Goal: Task Accomplishment & Management: Manage account settings

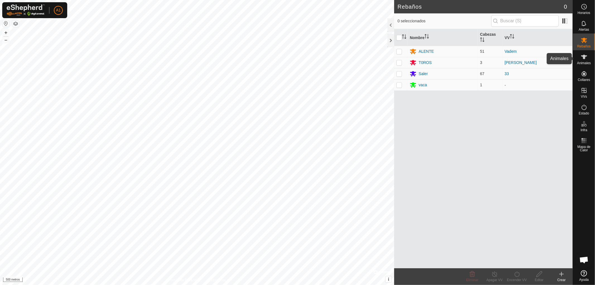
click at [585, 63] on font "Animales" at bounding box center [584, 63] width 14 height 4
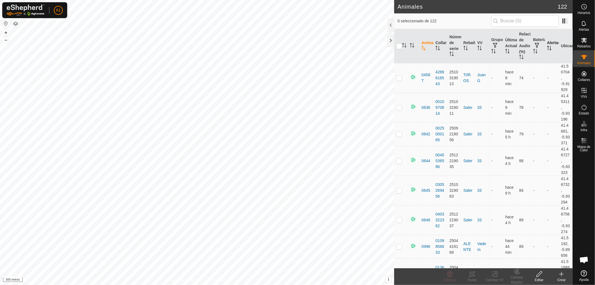
click at [545, 44] on th "Alertas" at bounding box center [552, 46] width 14 height 34
click at [547, 48] on icon "Activar para ordenar" at bounding box center [549, 48] width 4 height 4
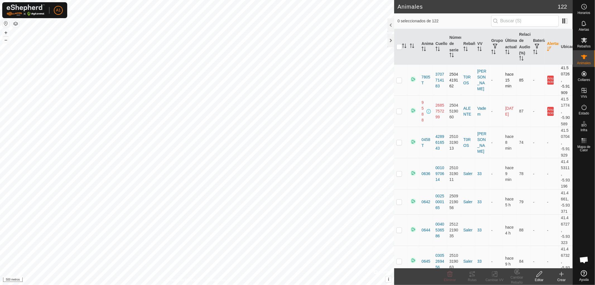
click at [398, 78] on p-checkbox at bounding box center [399, 80] width 6 height 4
checkbox input "false"
click at [400, 109] on p-checkbox at bounding box center [399, 111] width 6 height 4
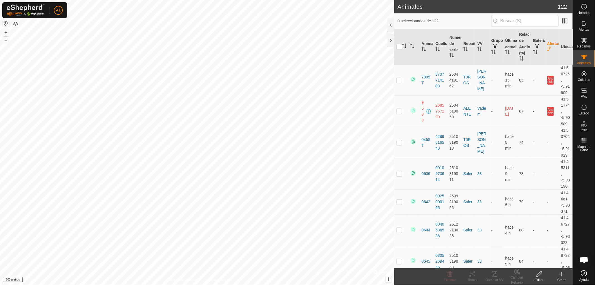
click at [15, 23] on button "button" at bounding box center [15, 23] width 7 height 7
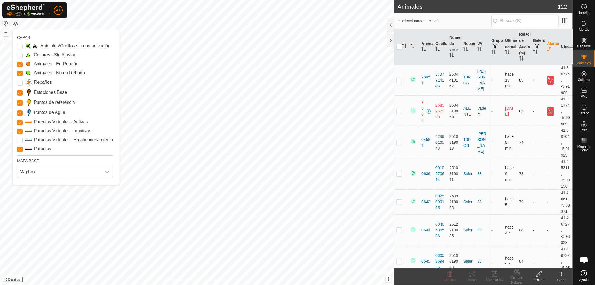
click at [4, 23] on button "button" at bounding box center [6, 23] width 7 height 7
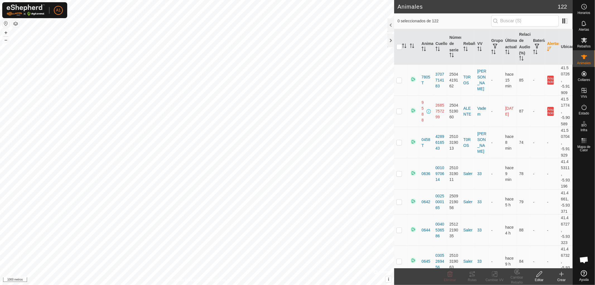
click at [17, 24] on button "button" at bounding box center [15, 23] width 7 height 7
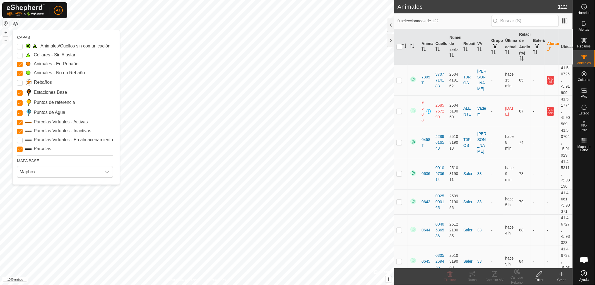
click at [109, 172] on icon "disparador desplegable" at bounding box center [107, 172] width 4 height 4
click at [400, 109] on p-checkbox at bounding box center [399, 111] width 6 height 4
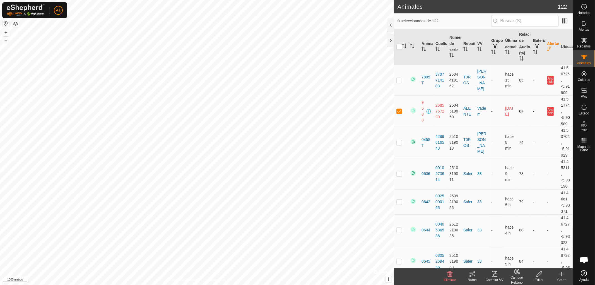
checkbox input "true"
click at [538, 280] on font "Editar" at bounding box center [539, 280] width 9 height 4
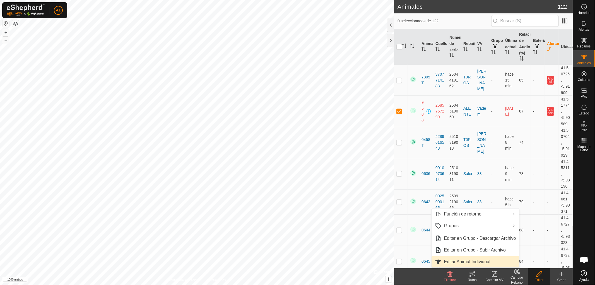
click at [483, 262] on link "Editar Animal Individual" at bounding box center [476, 261] width 88 height 11
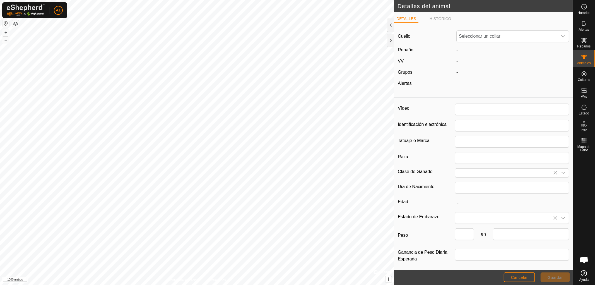
type input "9588"
type input "ALENTEJANA"
type input "0"
click at [561, 36] on icon "disparador desplegable" at bounding box center [563, 36] width 4 height 4
click at [433, 82] on div "Alertas" at bounding box center [425, 83] width 59 height 7
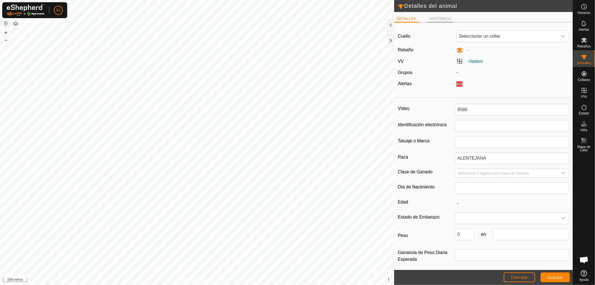
click at [437, 18] on font "HISTÓRICO" at bounding box center [441, 18] width 22 height 4
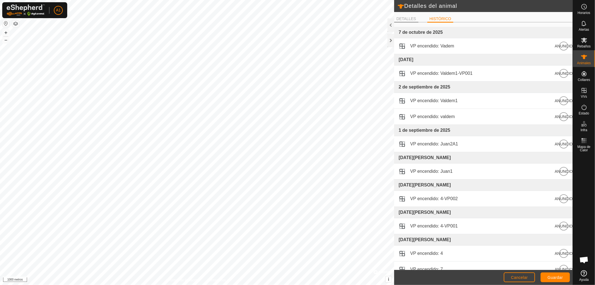
click at [405, 18] on font "DETALLES" at bounding box center [406, 18] width 20 height 4
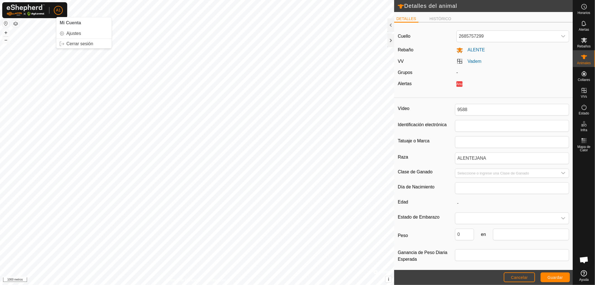
click at [16, 23] on button "button" at bounding box center [15, 23] width 7 height 7
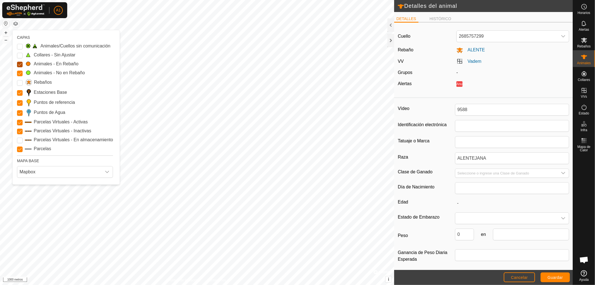
click at [18, 64] on Mob "Animales - En Rebaño" at bounding box center [20, 65] width 6 height 6
click at [19, 63] on Mob "Animales - En Rebaño" at bounding box center [20, 65] width 6 height 6
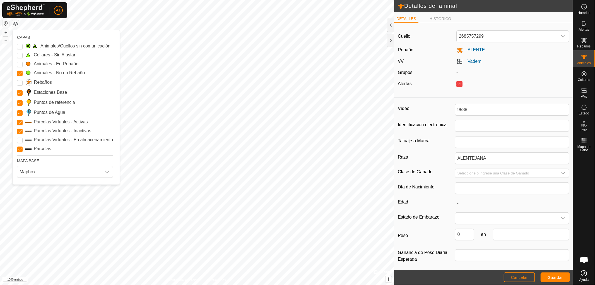
click at [19, 63] on Mob "Animales - En Rebaño" at bounding box center [20, 65] width 6 height 6
click at [20, 46] on Issue "Animales/Cuellos sin comunicación" at bounding box center [20, 47] width 6 height 6
click at [20, 54] on Unfitted "Collares - Sin Ajustar" at bounding box center [20, 56] width 6 height 6
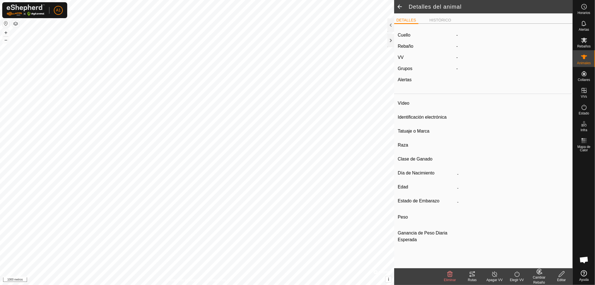
type input "9588"
type input "-"
type input "ALENTEJANA"
type input "-"
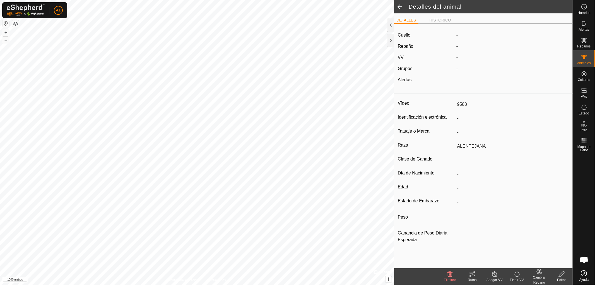
type input "0 kg"
type input "-"
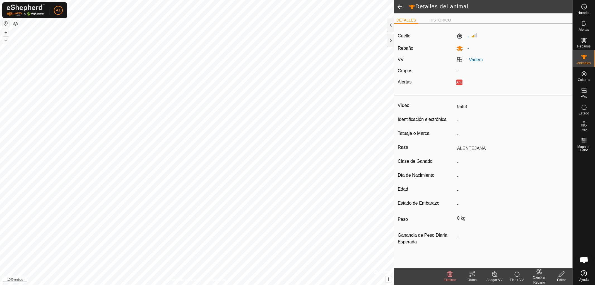
click at [459, 37] on label "-" at bounding box center [462, 36] width 13 height 7
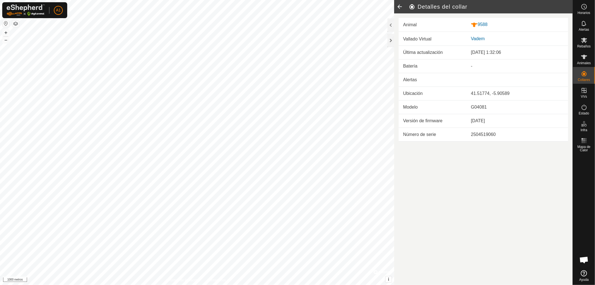
click at [397, 6] on icon at bounding box center [399, 6] width 11 height 13
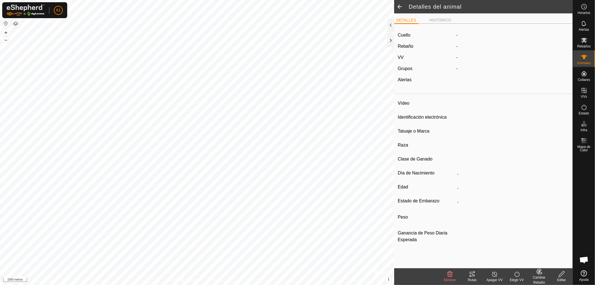
type input "9588"
type input "-"
type input "ALENTEJANA"
type input "-"
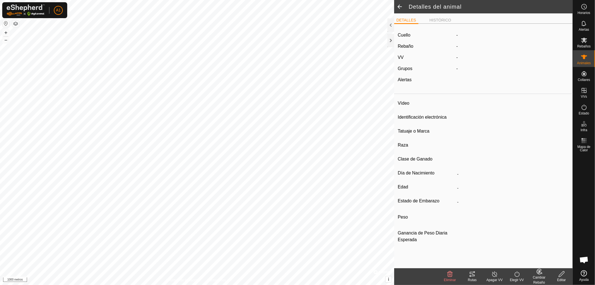
type input "0 kg"
type input "-"
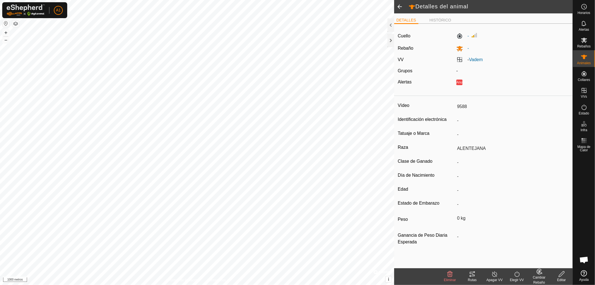
click at [496, 76] on div "Cuello - Rebaño - VV - Vadem Grupos - Alertas Anuncio" at bounding box center [483, 60] width 179 height 65
click at [399, 4] on span at bounding box center [399, 6] width 11 height 13
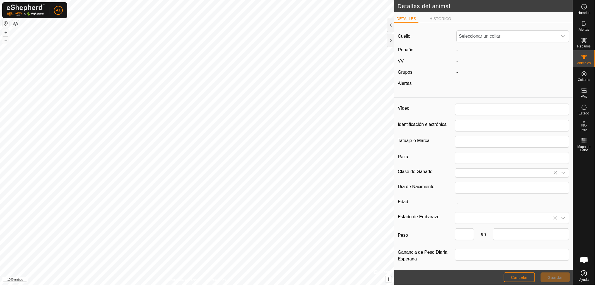
type input "9588"
type input "ALENTEJANA"
type input "0"
click at [519, 277] on font "Cancelar" at bounding box center [519, 277] width 17 height 4
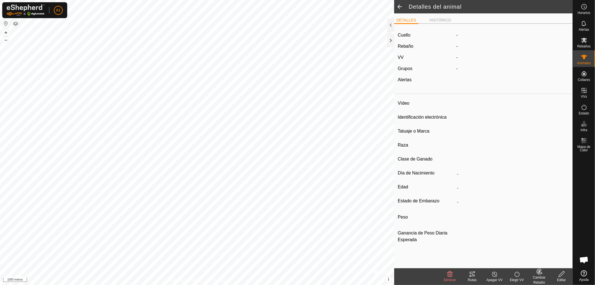
type input "9588"
type input "-"
type input "ALENTEJANA"
type input "-"
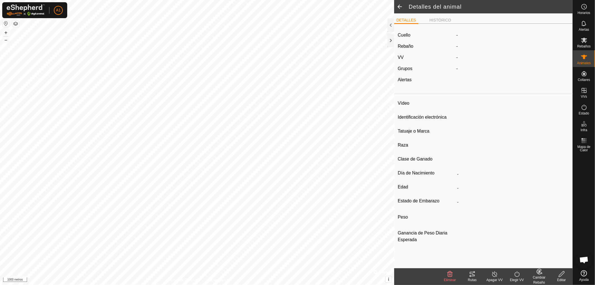
type input "0 kg"
type input "-"
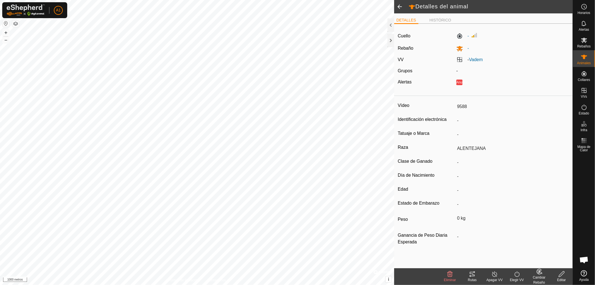
click at [398, 6] on span at bounding box center [399, 6] width 11 height 13
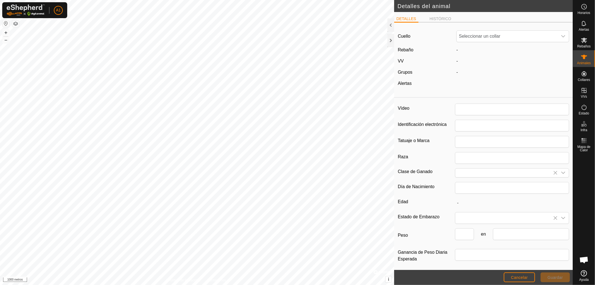
type input "9588"
type input "ALENTEJANA"
type input "0"
click at [521, 278] on font "Cancelar" at bounding box center [519, 277] width 17 height 4
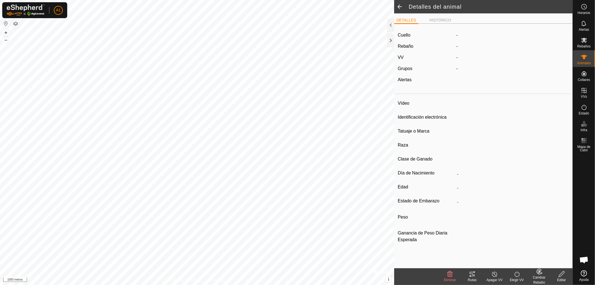
type input "9588"
type input "-"
type input "ALENTEJANA"
type input "-"
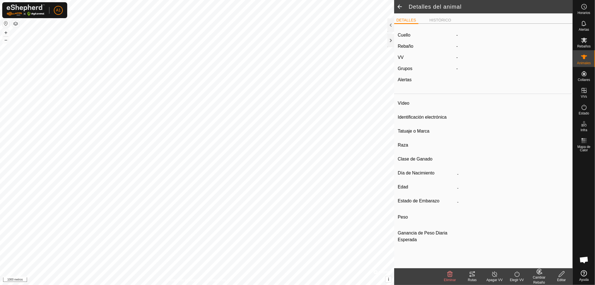
type input "0 kg"
type input "-"
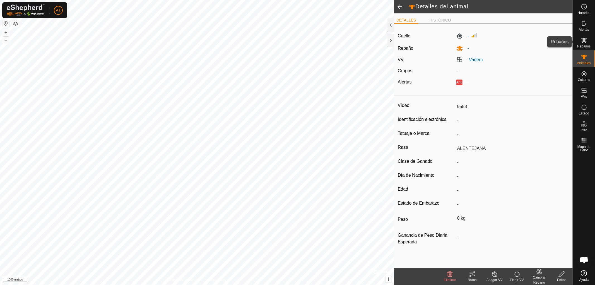
click at [584, 45] on font "Rebaños" at bounding box center [583, 46] width 13 height 4
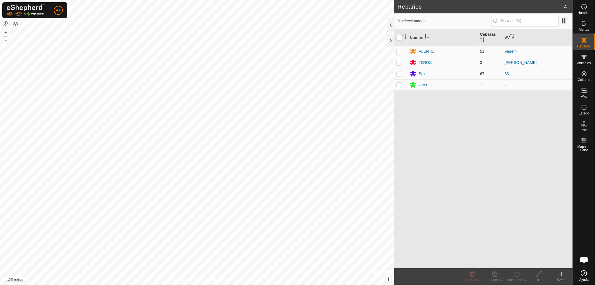
click at [424, 51] on font "ALENTE" at bounding box center [426, 51] width 15 height 4
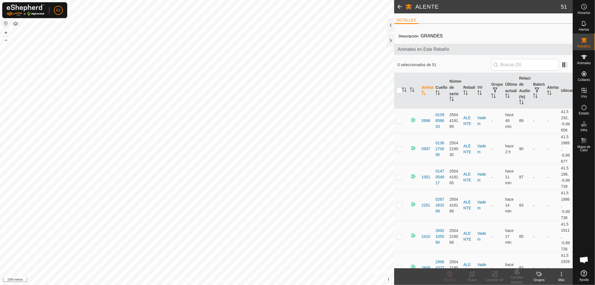
click at [397, 6] on span at bounding box center [399, 6] width 11 height 13
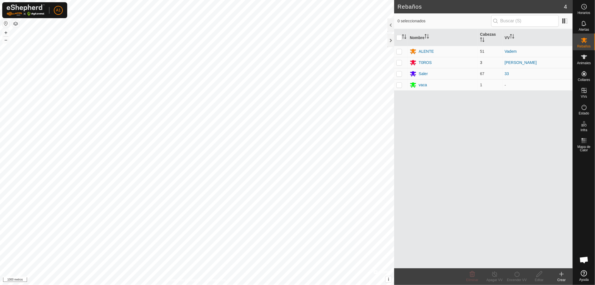
click at [399, 61] on p-checkbox at bounding box center [399, 62] width 6 height 4
checkbox input "true"
click at [425, 61] on font "T0ROS" at bounding box center [425, 62] width 13 height 4
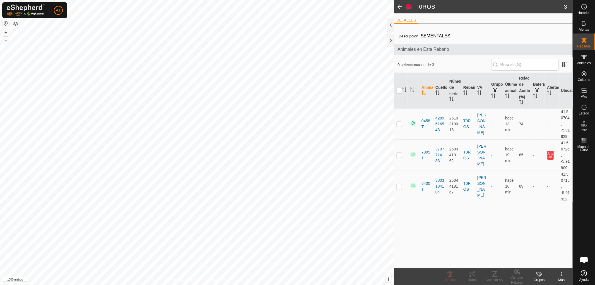
click at [398, 5] on span at bounding box center [399, 6] width 11 height 13
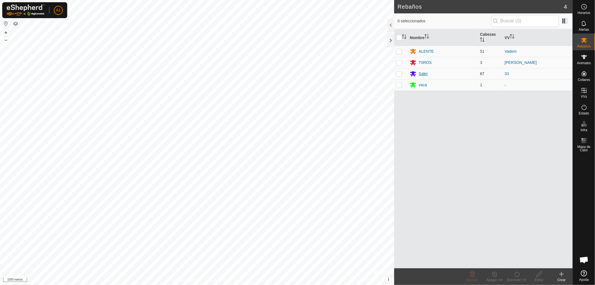
click at [424, 73] on font "Saler" at bounding box center [423, 73] width 9 height 4
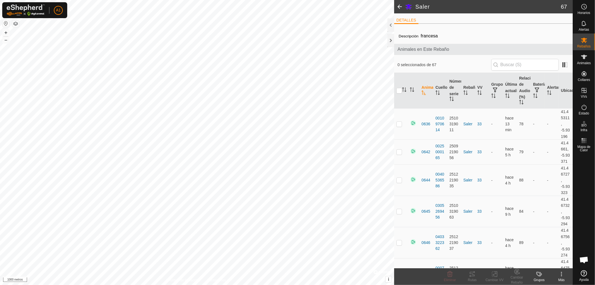
click at [399, 6] on span at bounding box center [399, 6] width 11 height 13
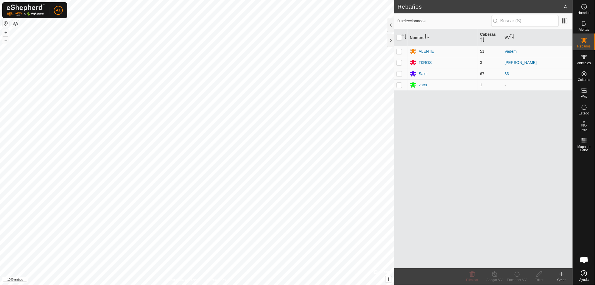
click at [426, 50] on font "ALENTE" at bounding box center [426, 51] width 15 height 4
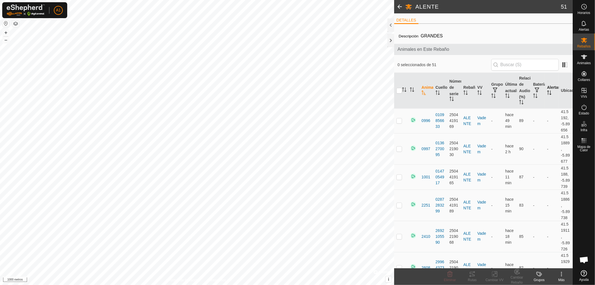
click at [547, 87] on font "Alertas" at bounding box center [553, 87] width 13 height 4
click at [548, 88] on font "Alertas" at bounding box center [553, 87] width 13 height 4
